Goal: Find specific page/section: Find specific page/section

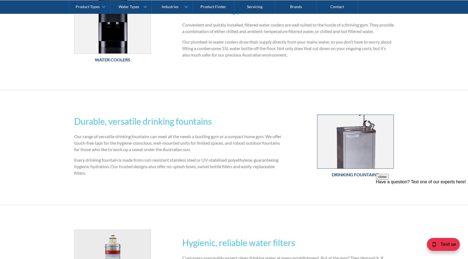
click at [353, 154] on img at bounding box center [355, 142] width 76 height 54
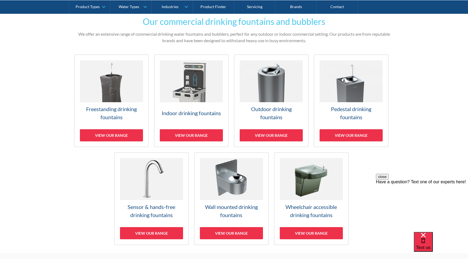
scroll to position [125, 0]
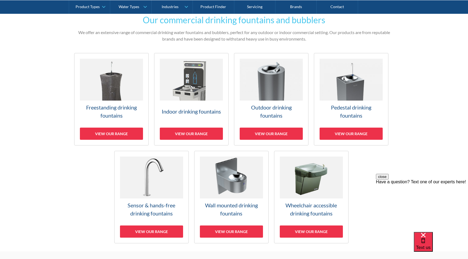
click at [351, 82] on img at bounding box center [351, 80] width 63 height 42
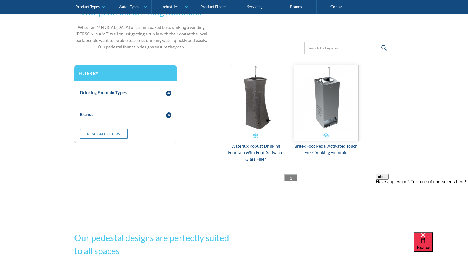
click at [328, 100] on img "Email Form 3" at bounding box center [326, 97] width 64 height 65
